Goal: Information Seeking & Learning: Learn about a topic

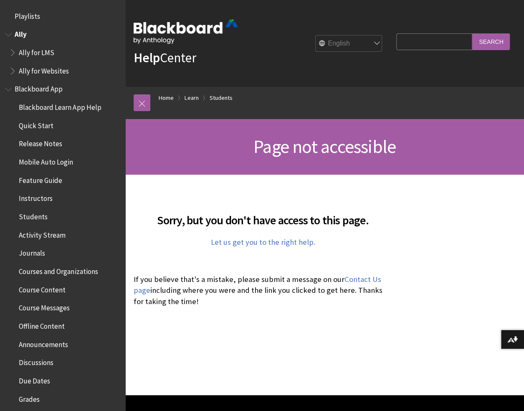
click at [22, 32] on span "Ally" at bounding box center [21, 33] width 12 height 11
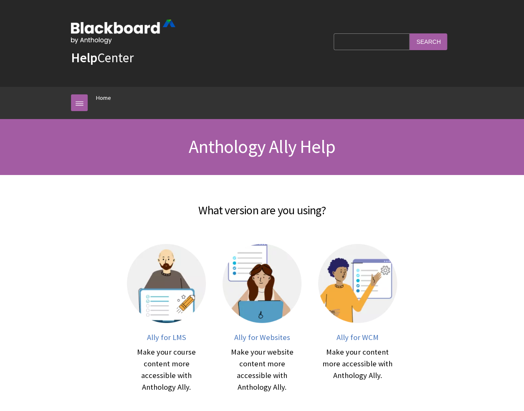
scroll to position [15, 0]
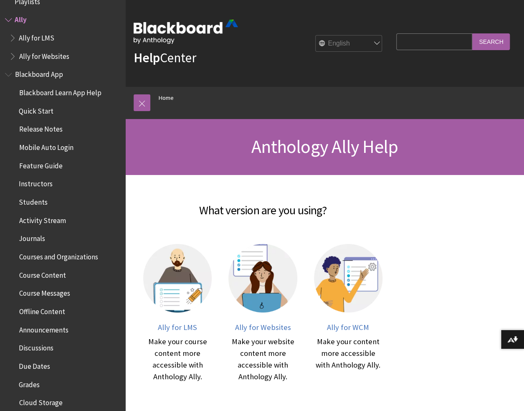
click at [22, 18] on span "Ally" at bounding box center [21, 18] width 12 height 11
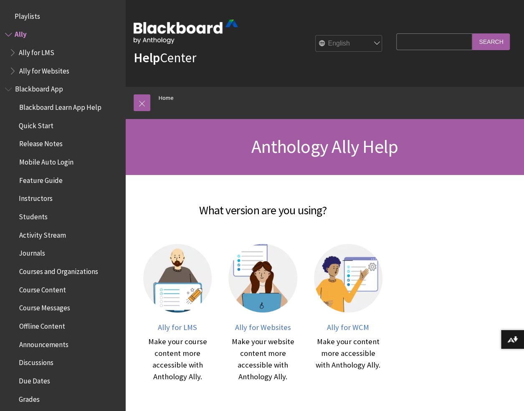
click at [18, 10] on span "Playlists" at bounding box center [27, 14] width 25 height 11
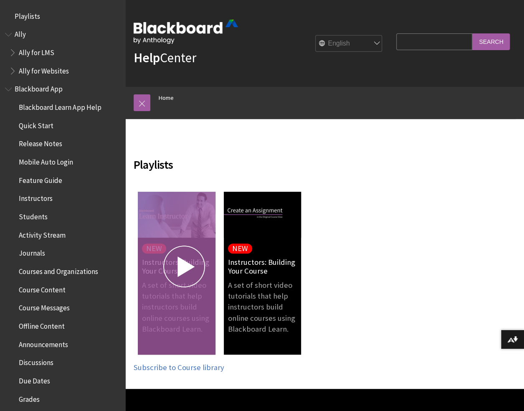
click at [184, 228] on link "A set of short video tutorials that help instructors build online courses using…" at bounding box center [177, 273] width 78 height 163
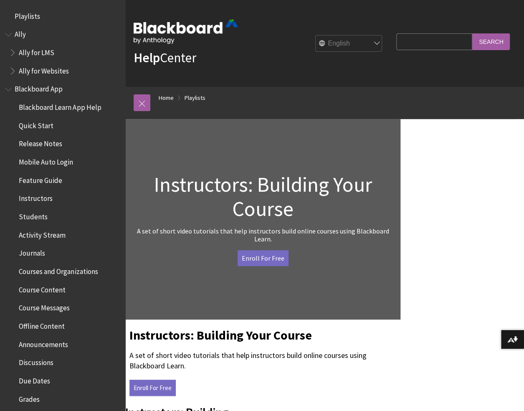
click at [276, 259] on link "Enroll For Free" at bounding box center [263, 258] width 51 height 16
